Goal: Communication & Community: Answer question/provide support

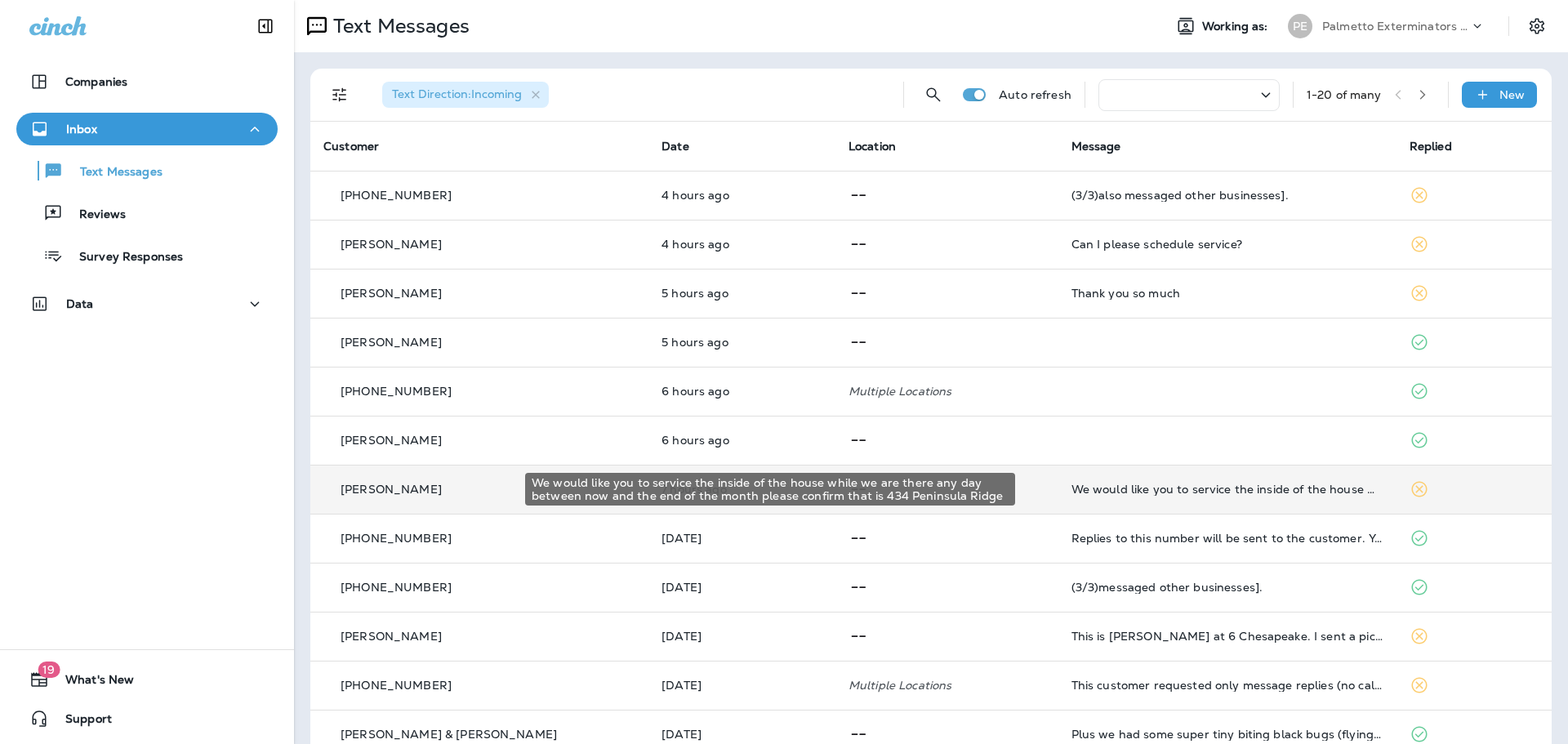
click at [1283, 491] on div "We would like you to service the inside of the house while we are there any day…" at bounding box center [1227, 489] width 312 height 13
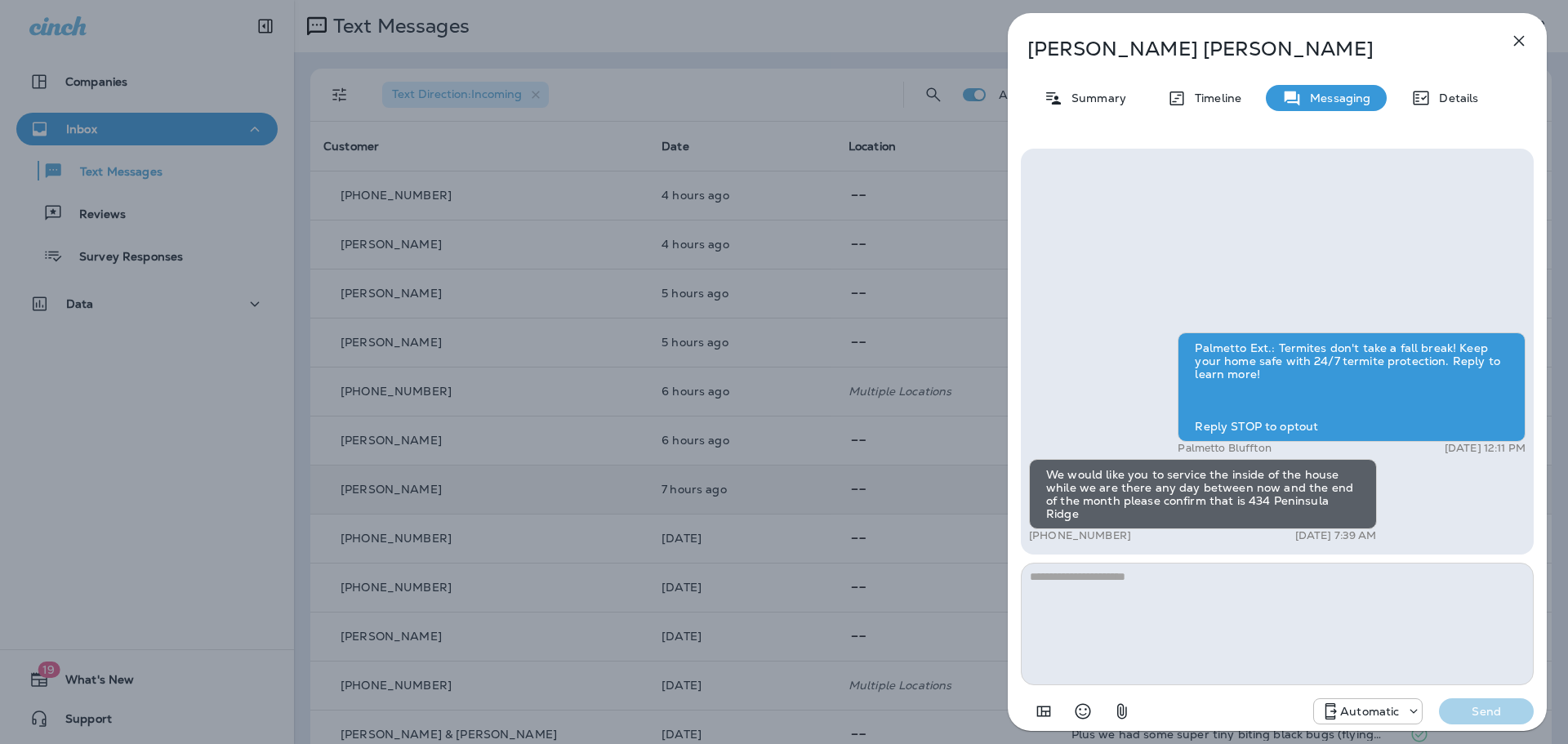
click at [1524, 39] on icon "button" at bounding box center [1519, 41] width 20 height 20
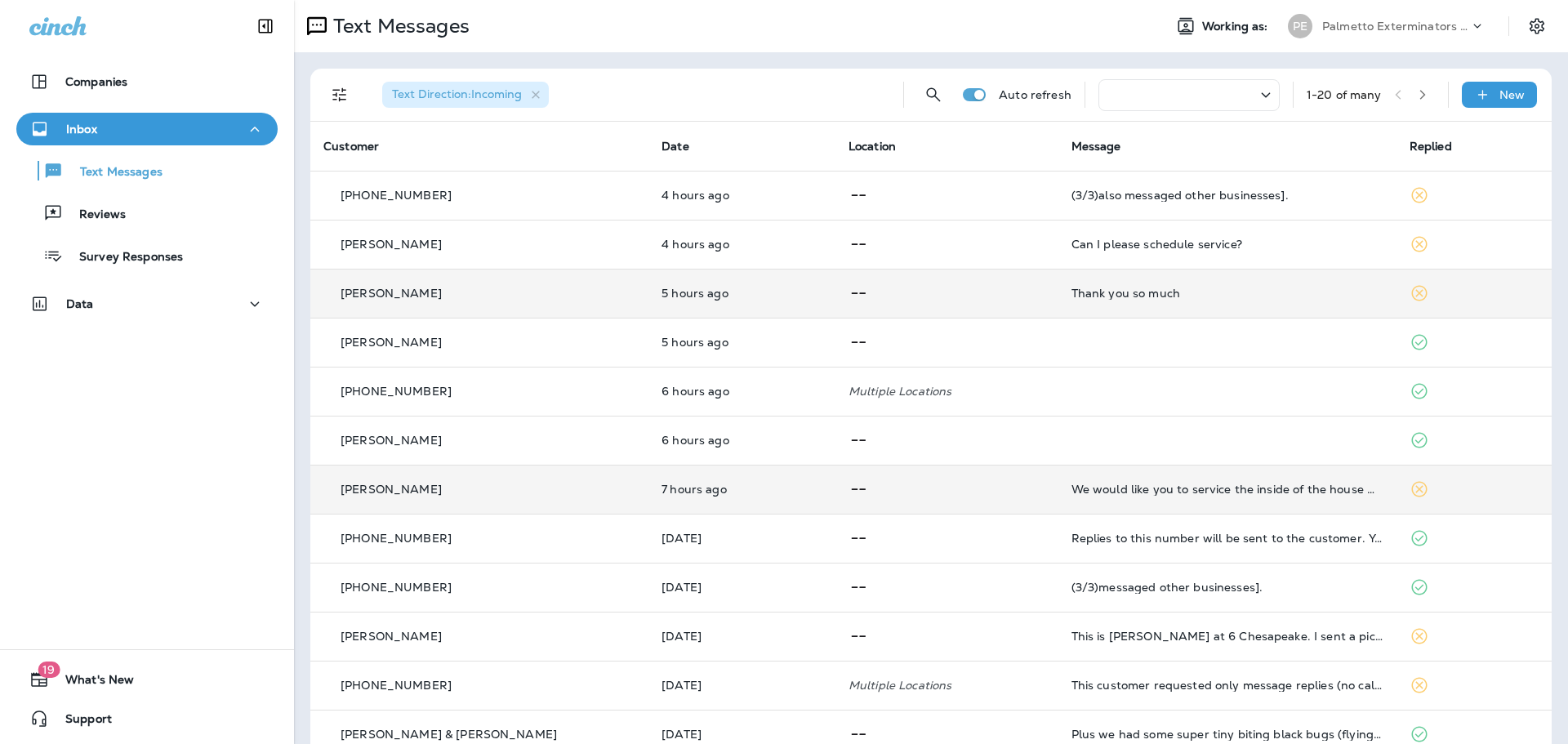
click at [1313, 301] on td "Thank you so much" at bounding box center [1227, 293] width 338 height 49
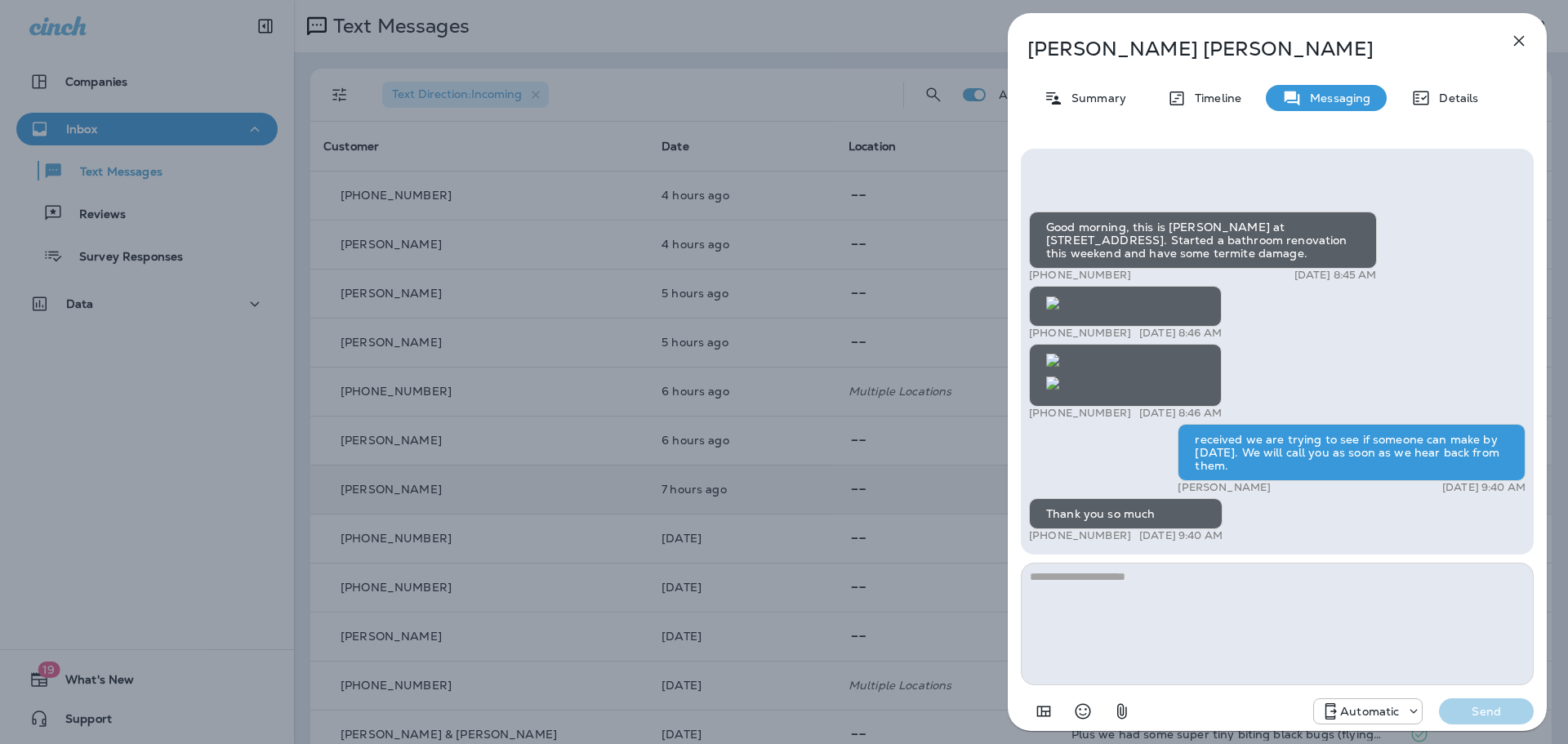
scroll to position [-665, 0]
click at [1519, 42] on icon "button" at bounding box center [1520, 41] width 11 height 11
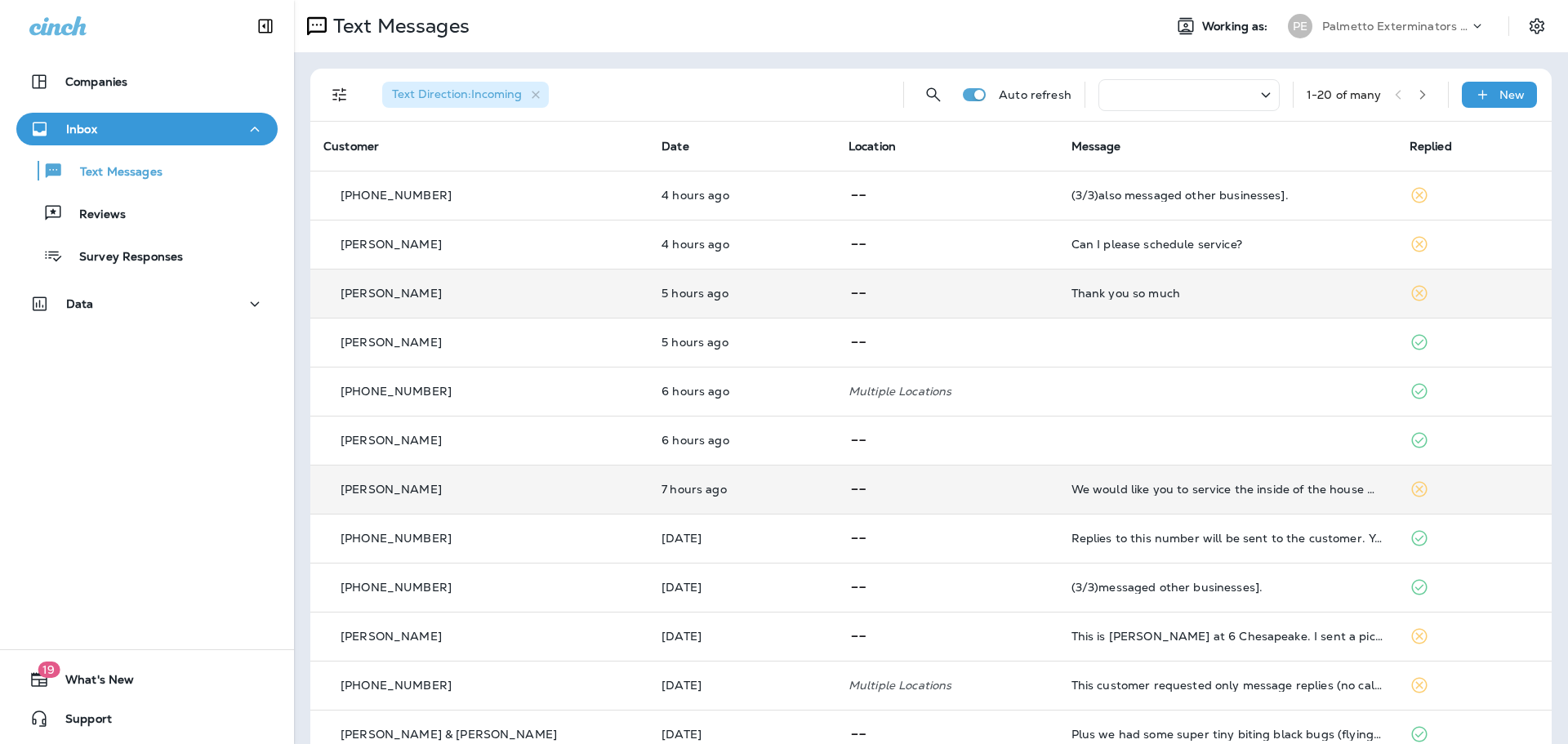
click at [1257, 298] on div "Thank you so much" at bounding box center [1227, 293] width 312 height 13
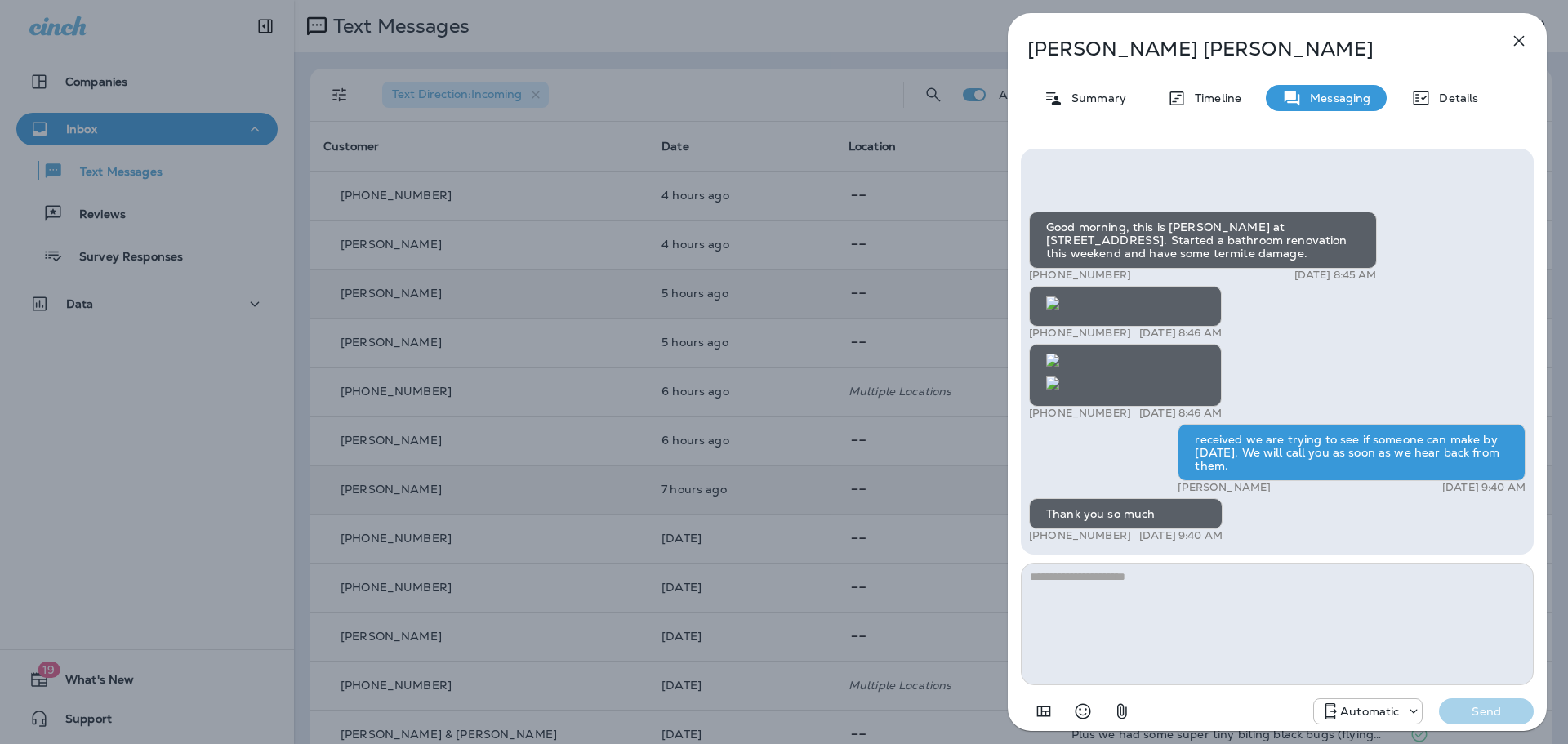
click at [1515, 35] on icon "button" at bounding box center [1519, 41] width 20 height 20
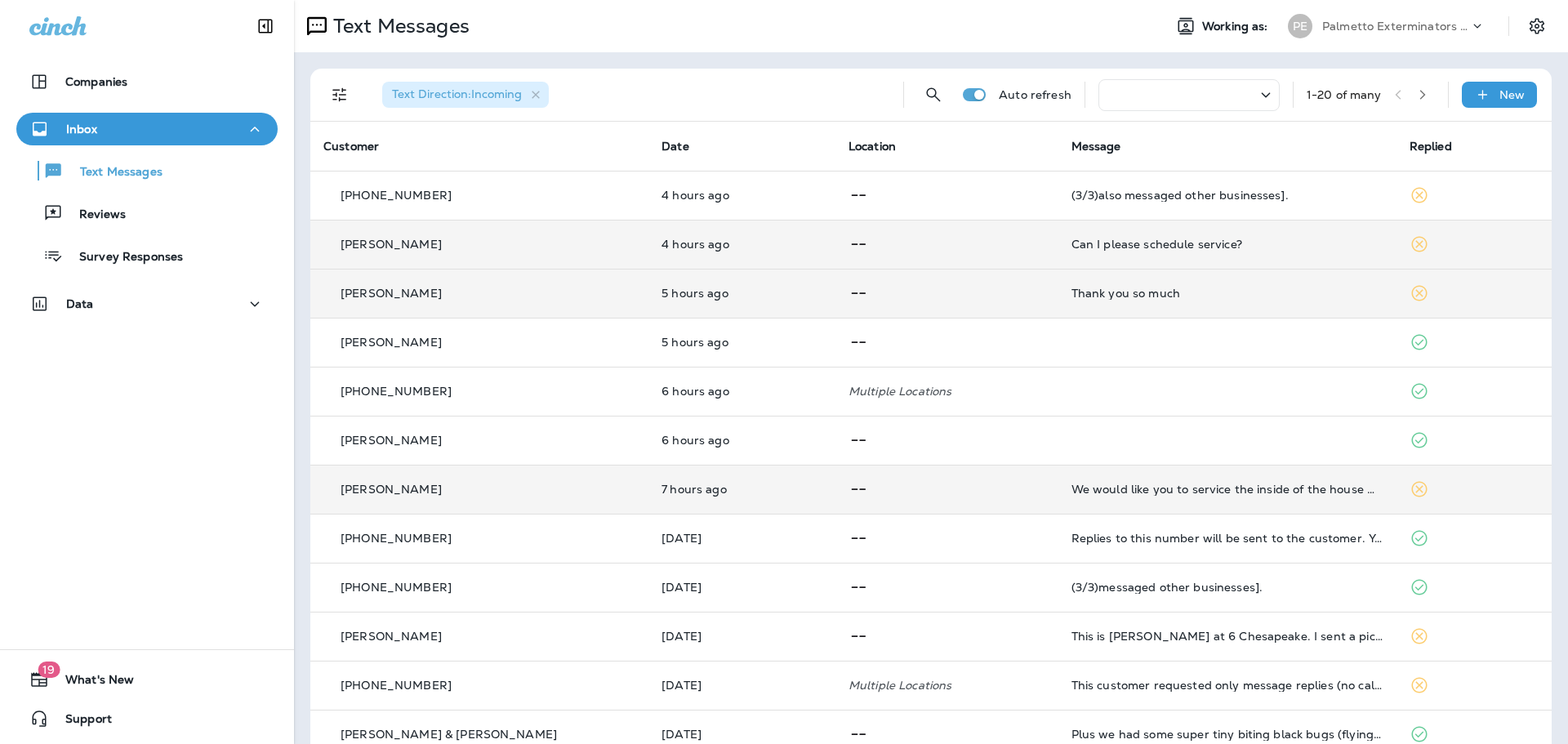
click at [1281, 247] on div "Can I please schedule service?" at bounding box center [1227, 244] width 312 height 13
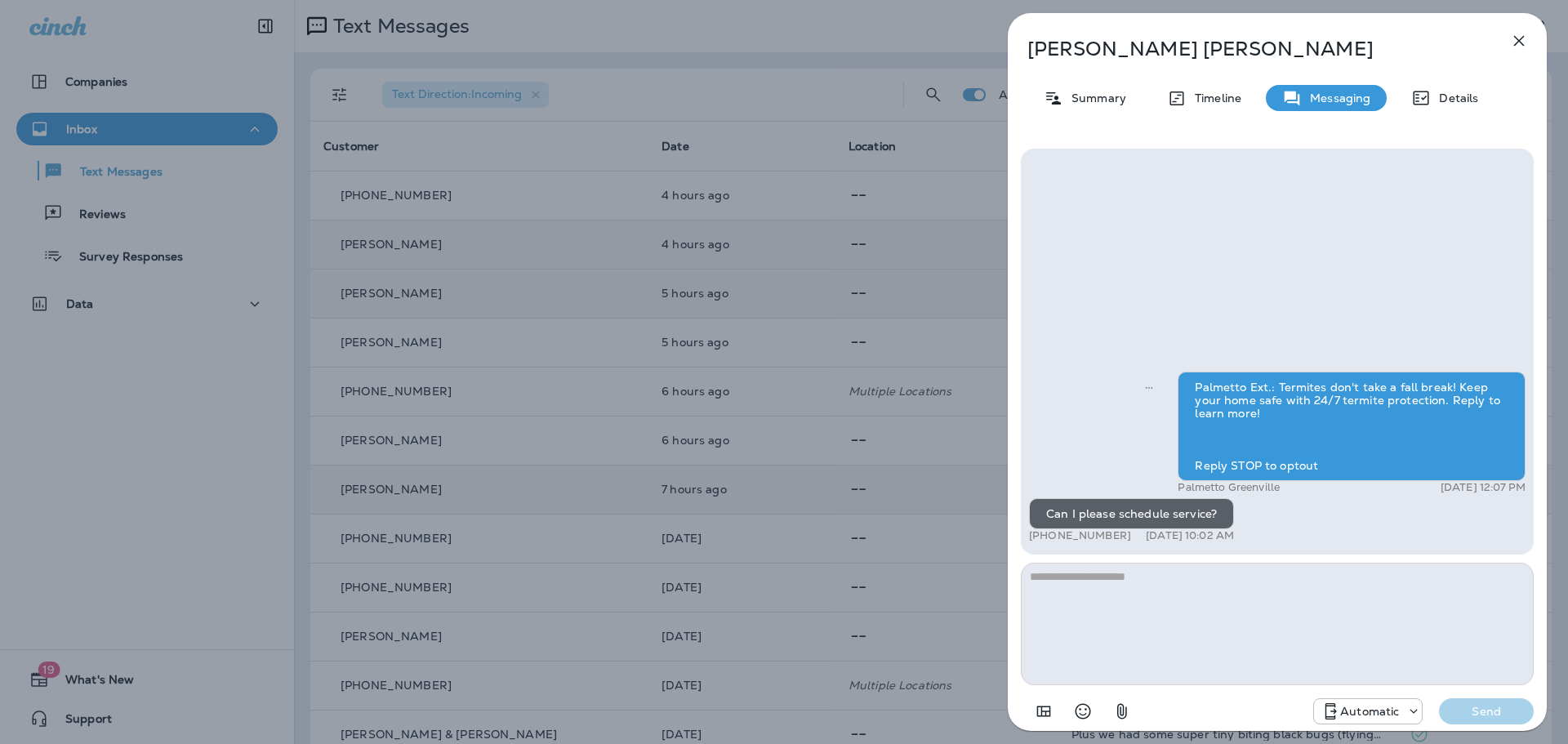
click at [1515, 39] on icon "button" at bounding box center [1519, 41] width 20 height 20
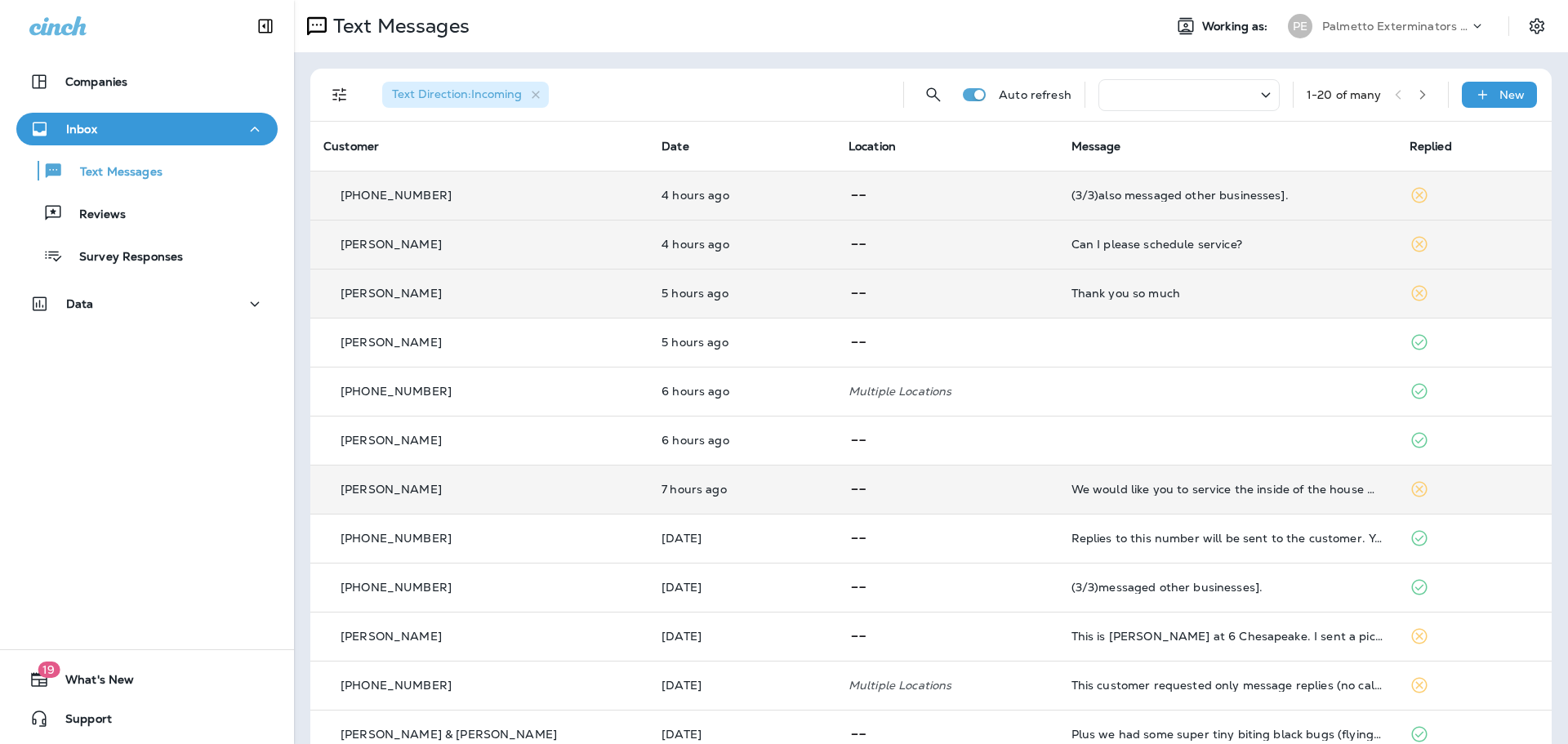
click at [1242, 200] on div "(3/3)also messaged other businesses]." at bounding box center [1227, 195] width 312 height 13
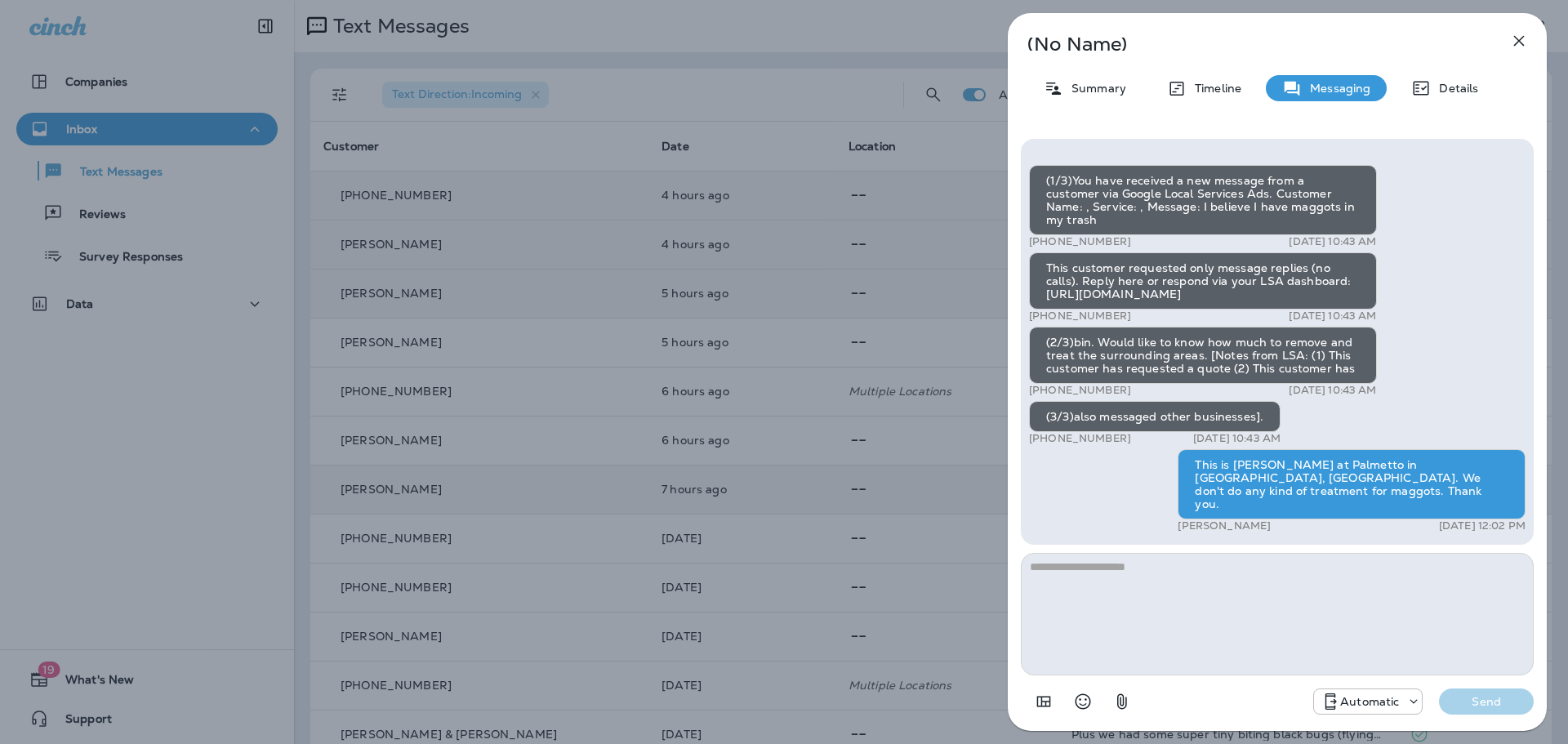
click at [1524, 43] on icon "button" at bounding box center [1519, 41] width 20 height 20
